Goal: Communication & Community: Answer question/provide support

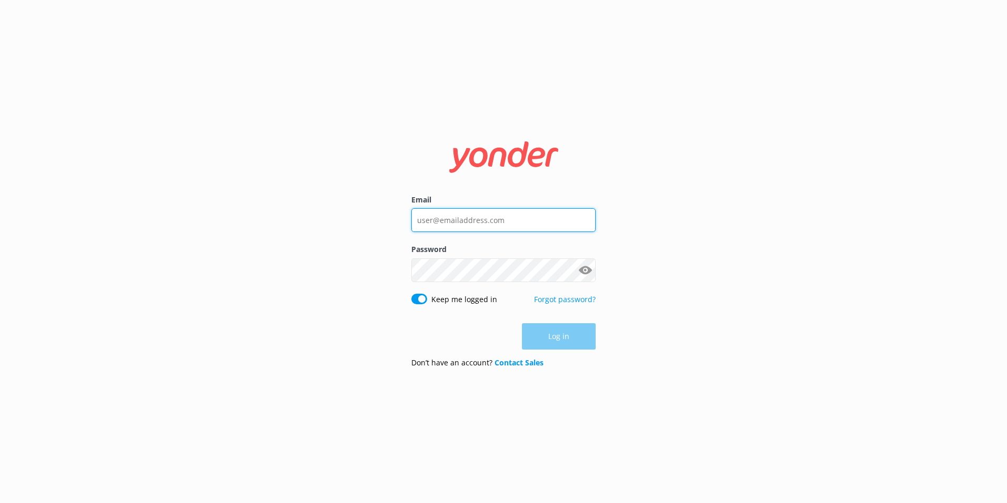
type input "[PERSON_NAME][EMAIL_ADDRESS][DOMAIN_NAME]"
click at [536, 349] on form "Email [PERSON_NAME][EMAIL_ADDRESS][DOMAIN_NAME] Password Show password Keep me …" at bounding box center [503, 251] width 184 height 249
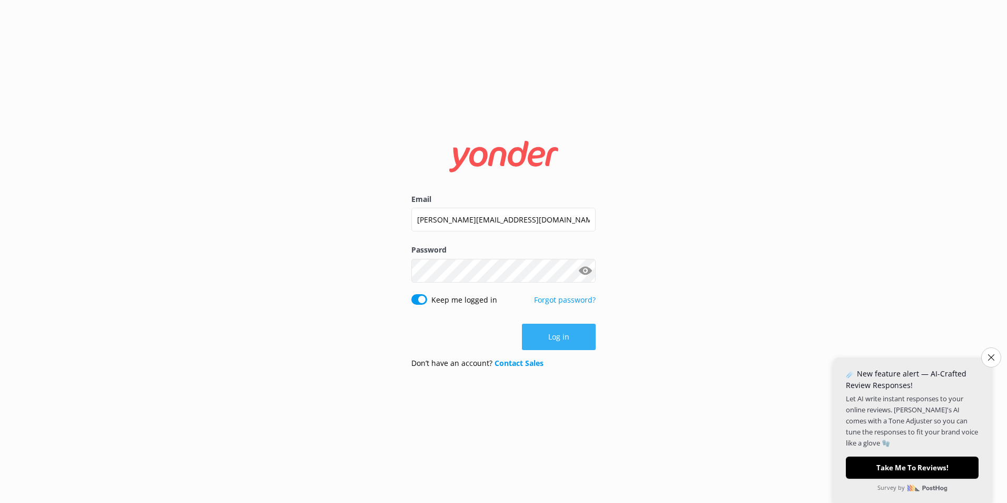
click at [566, 340] on button "Log in" at bounding box center [559, 337] width 74 height 26
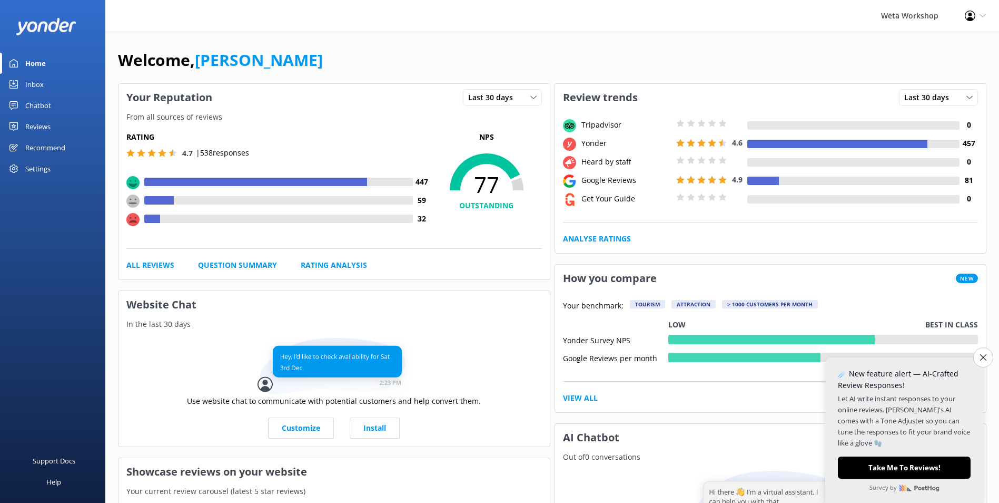
click at [36, 85] on div "Inbox" at bounding box center [34, 84] width 18 height 21
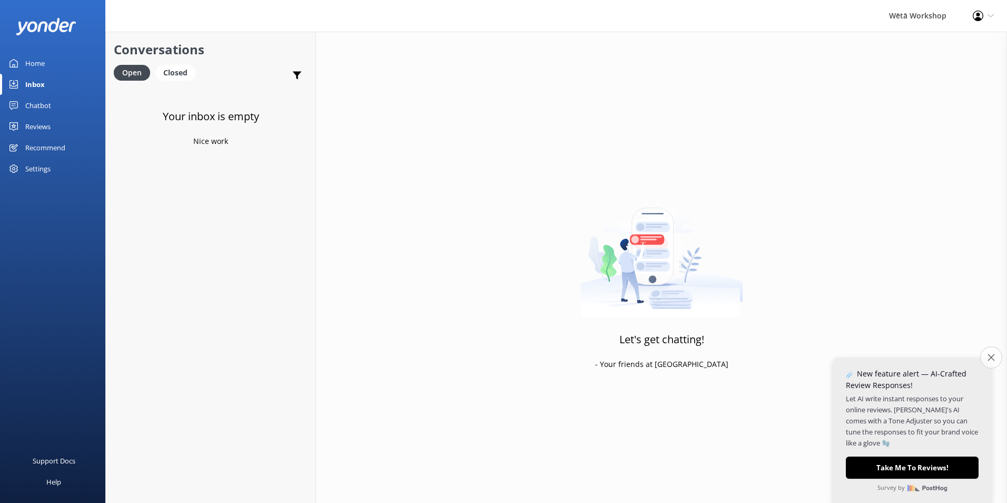
click at [993, 362] on button "Close survey" at bounding box center [992, 357] width 22 height 22
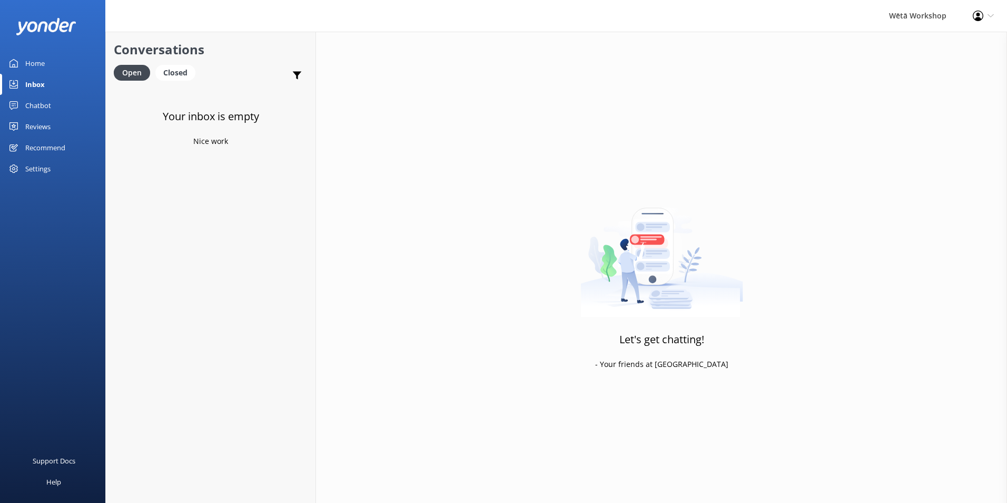
click at [28, 167] on div "Settings" at bounding box center [37, 168] width 25 height 21
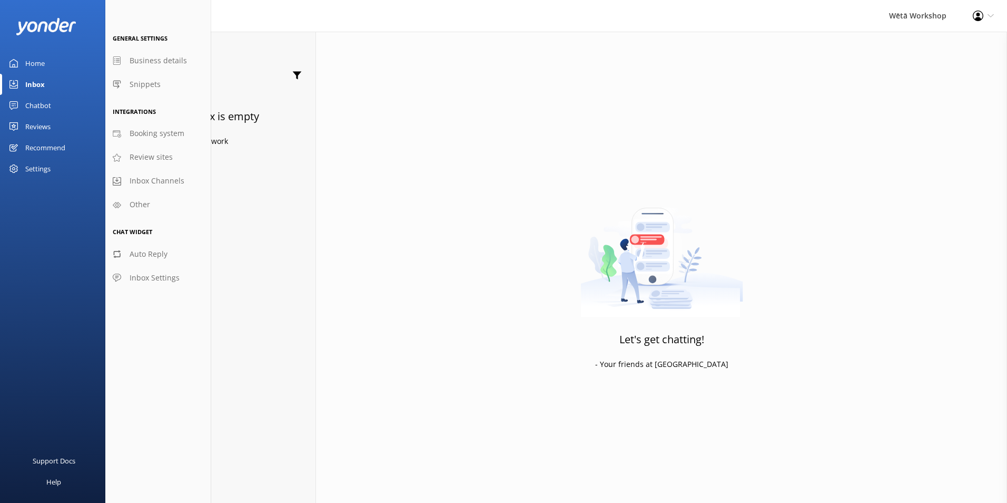
click at [30, 148] on div "Recommend" at bounding box center [45, 147] width 40 height 21
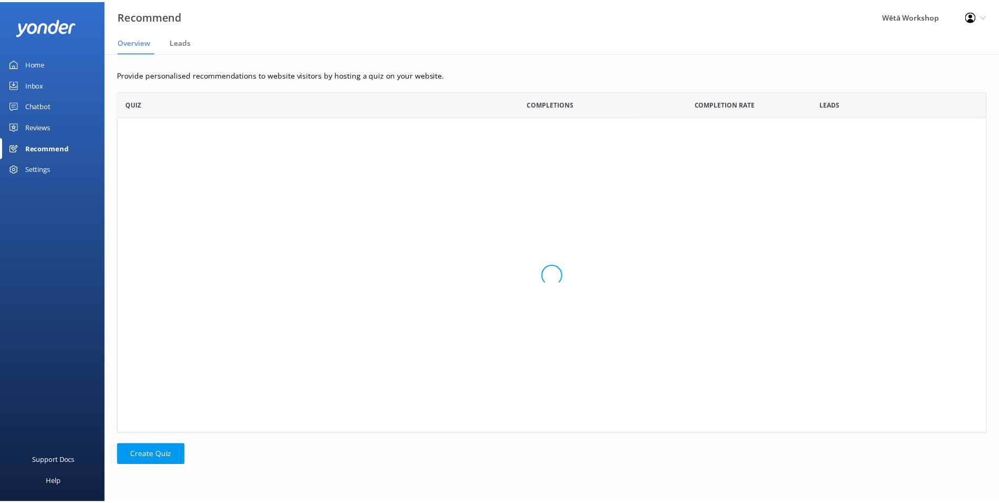
scroll to position [335, 869]
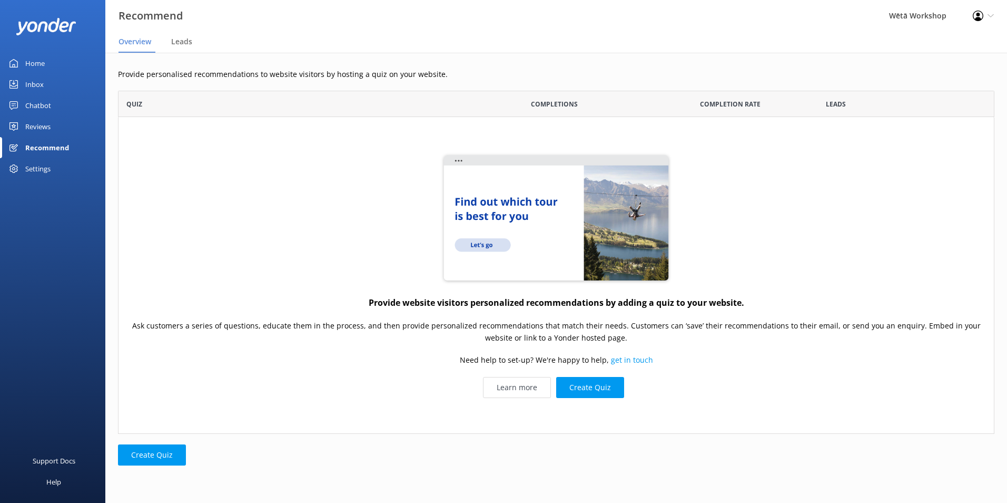
click at [27, 122] on div "Reviews" at bounding box center [37, 126] width 25 height 21
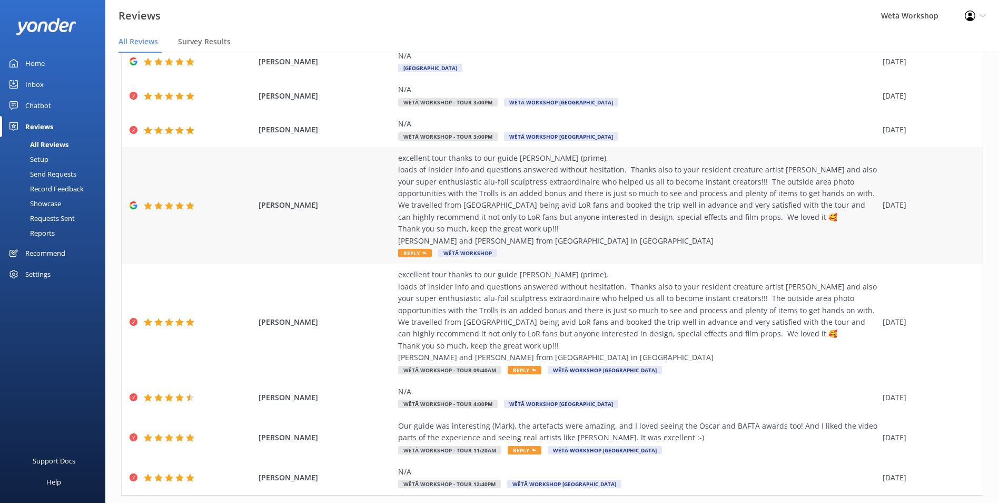
scroll to position [168, 0]
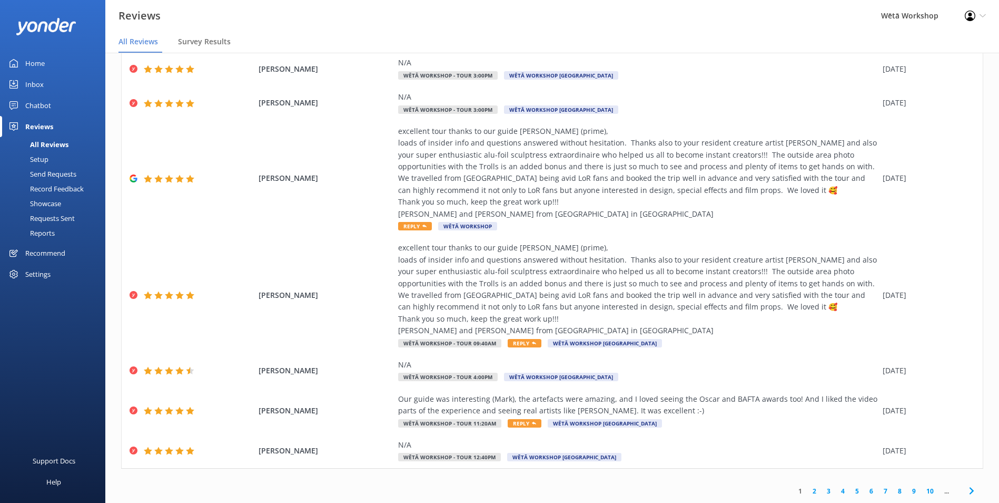
click at [809, 492] on link "2" at bounding box center [815, 491] width 14 height 10
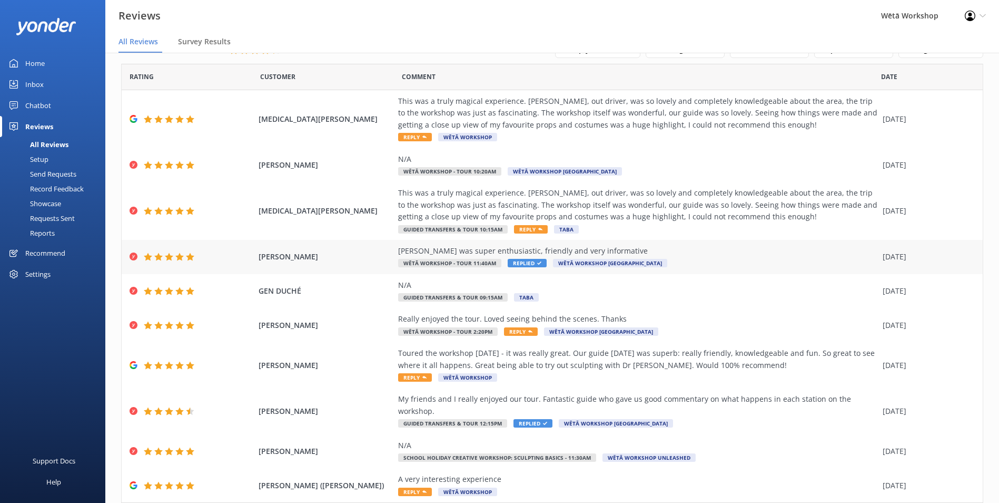
scroll to position [50, 0]
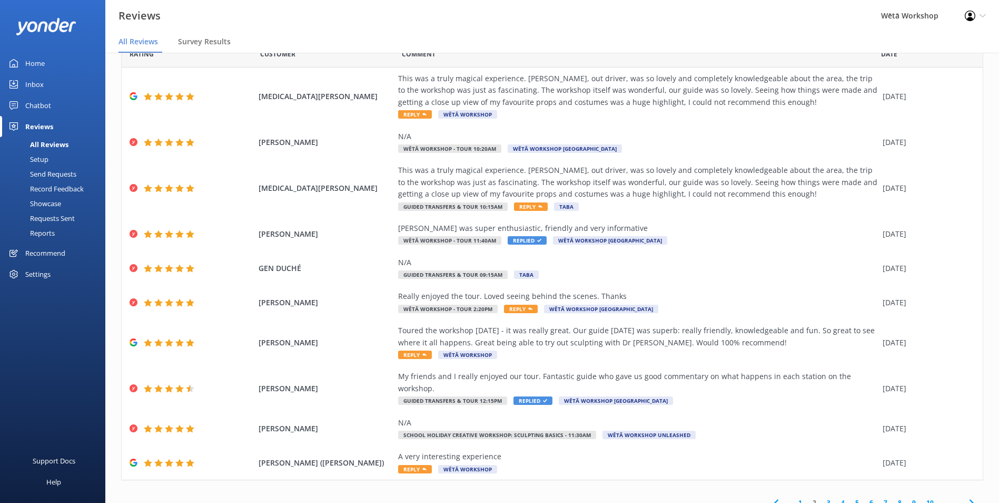
click at [822, 497] on link "3" at bounding box center [829, 502] width 14 height 10
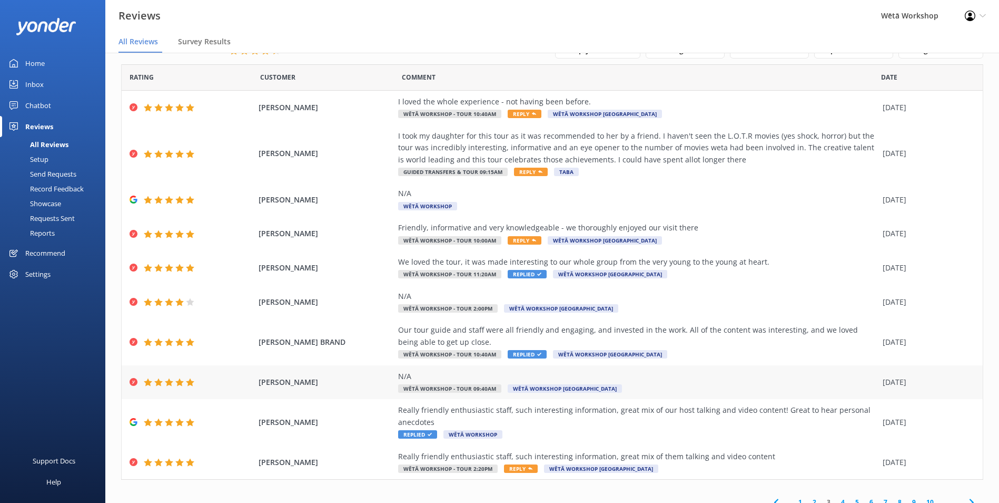
scroll to position [37, 0]
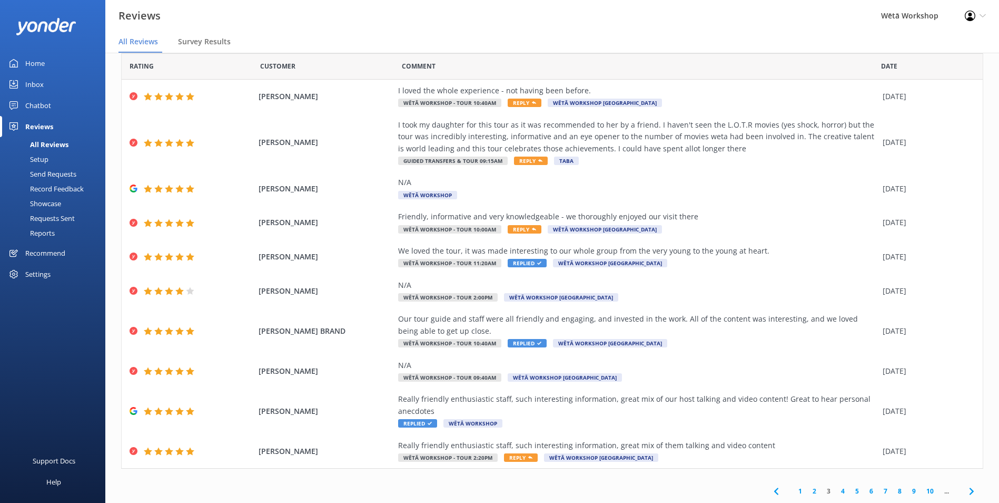
click at [808, 488] on link "2" at bounding box center [815, 491] width 14 height 10
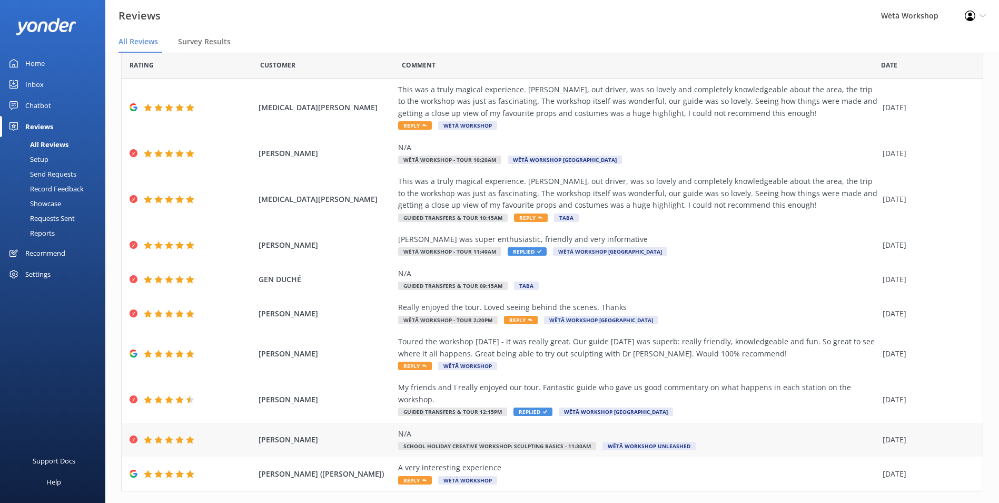
scroll to position [50, 0]
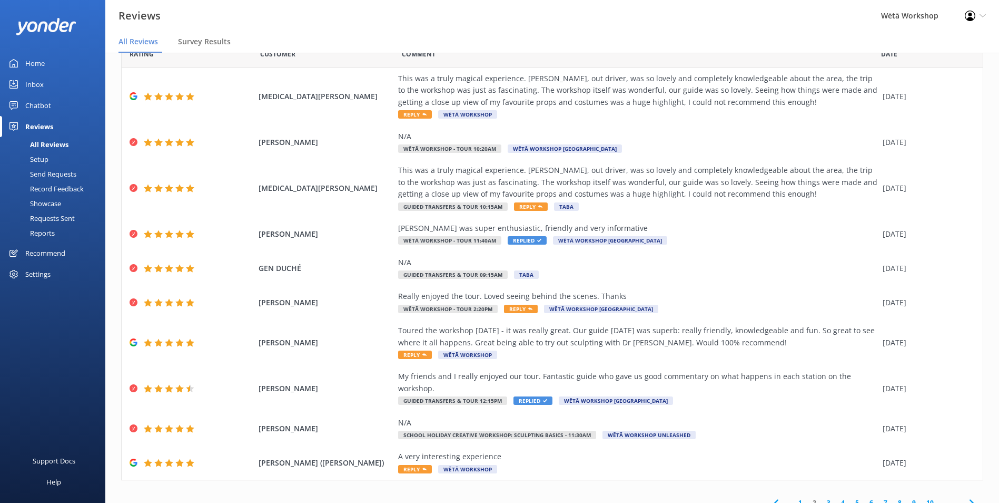
click at [836, 497] on link "4" at bounding box center [843, 502] width 14 height 10
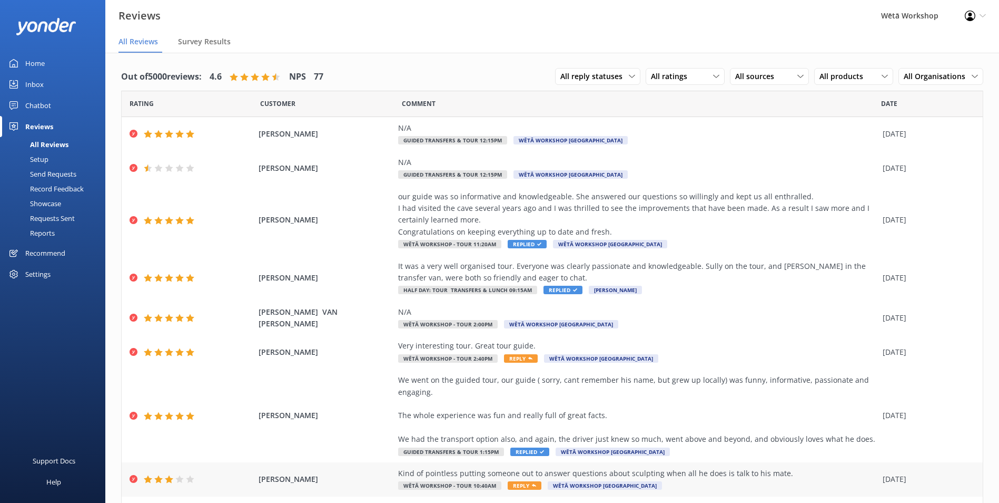
click at [754, 465] on div "[PERSON_NAME] Kind of pointless putting someone out to answer questions about s…" at bounding box center [552, 479] width 861 height 34
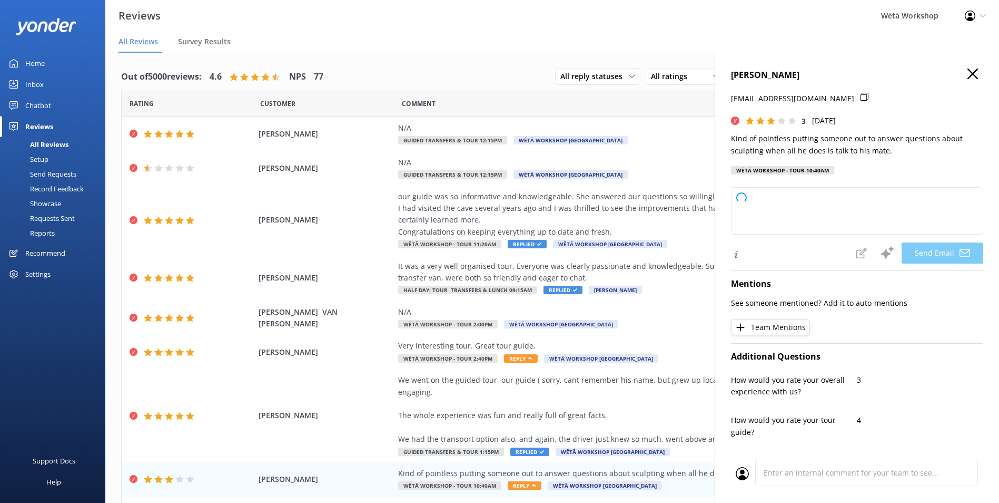
type textarea "Kia ora [PERSON_NAME], Thank you for taking the time to share your thoughts wit…"
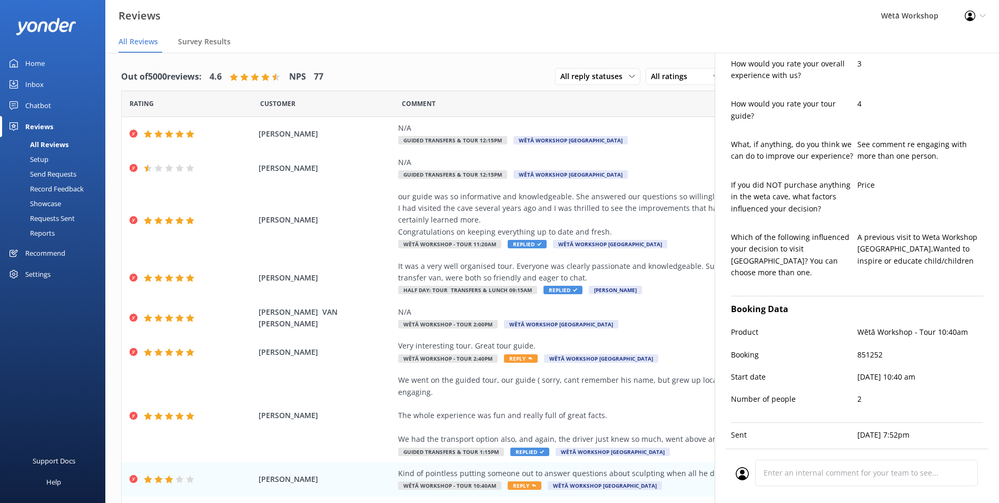
scroll to position [331, 0]
